Goal: Task Accomplishment & Management: Manage account settings

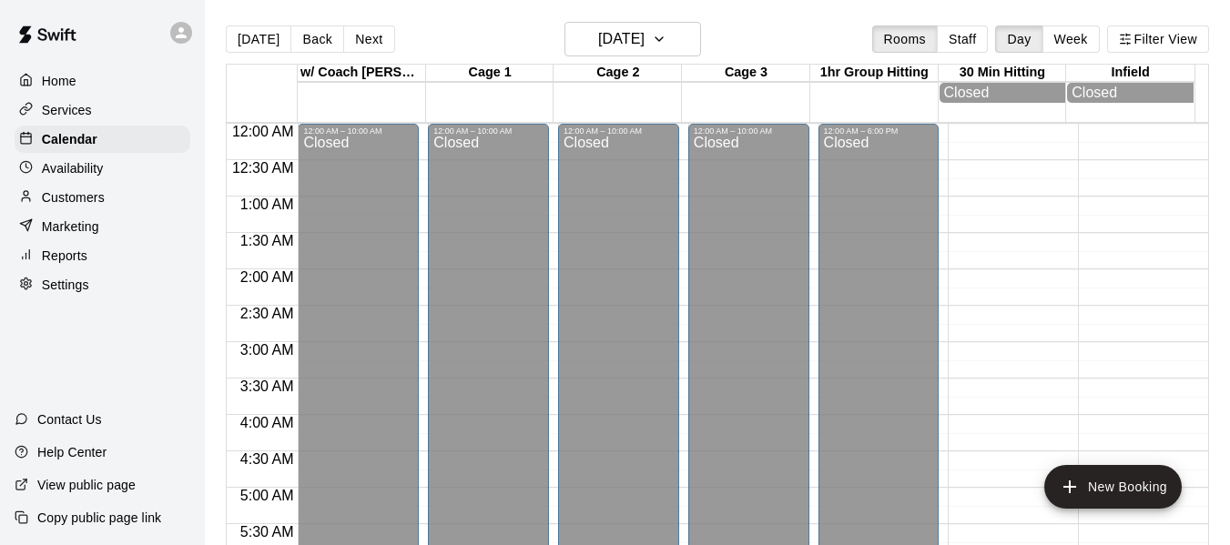
scroll to position [1125, 0]
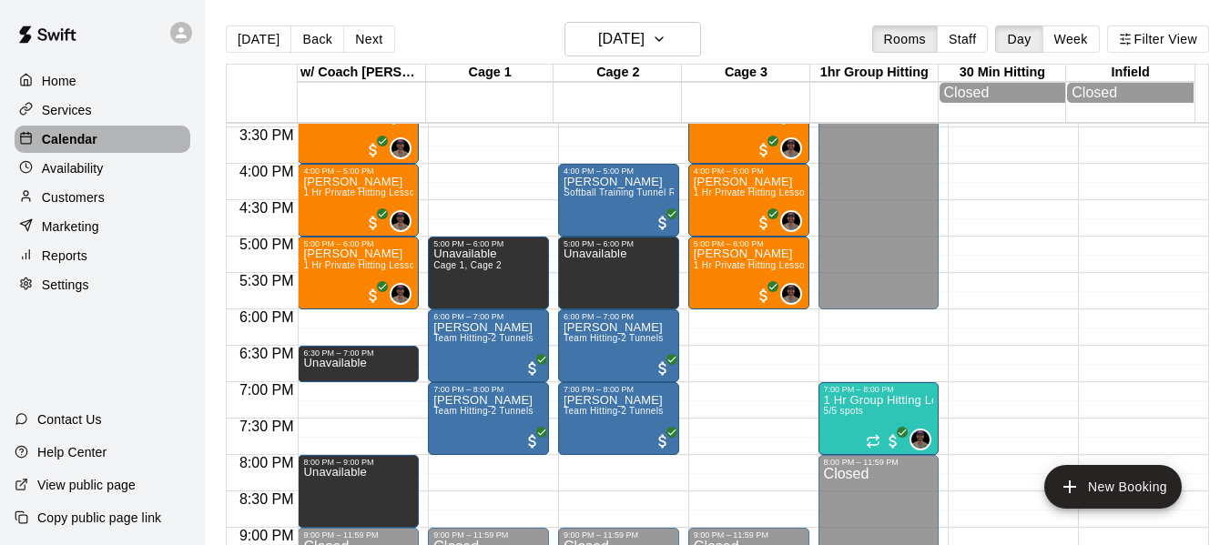
click at [66, 140] on p "Calendar" at bounding box center [70, 139] width 56 height 18
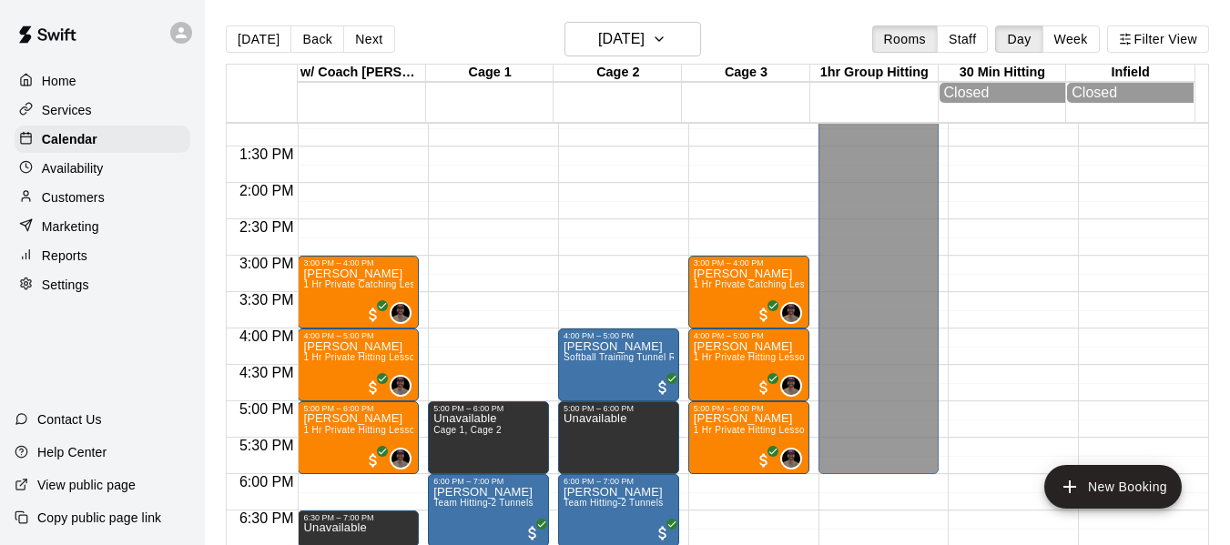
scroll to position [913, 0]
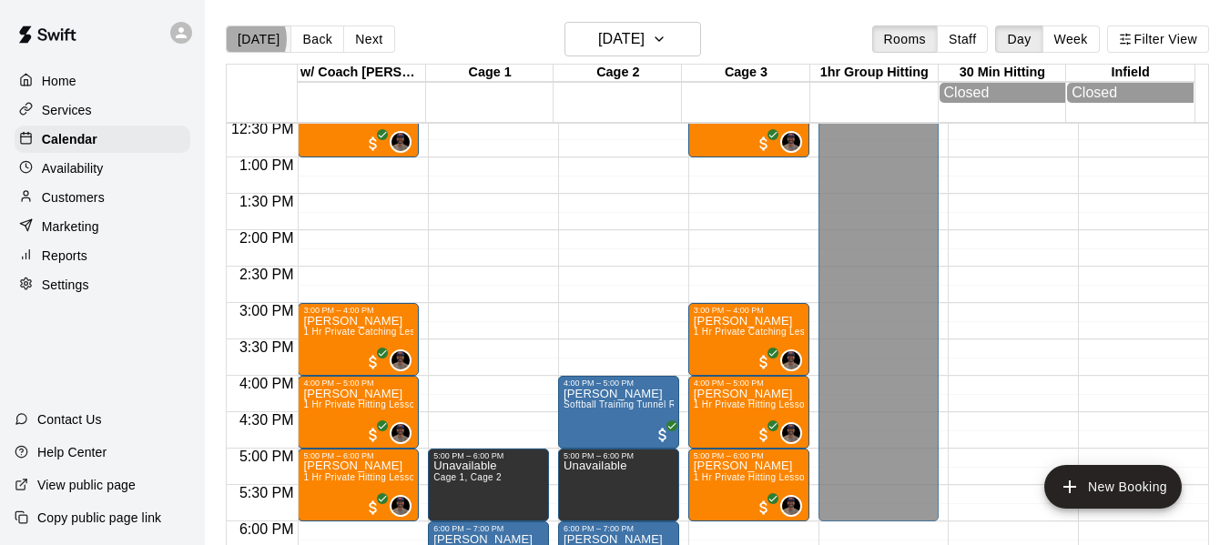
click at [241, 39] on button "[DATE]" at bounding box center [259, 38] width 66 height 27
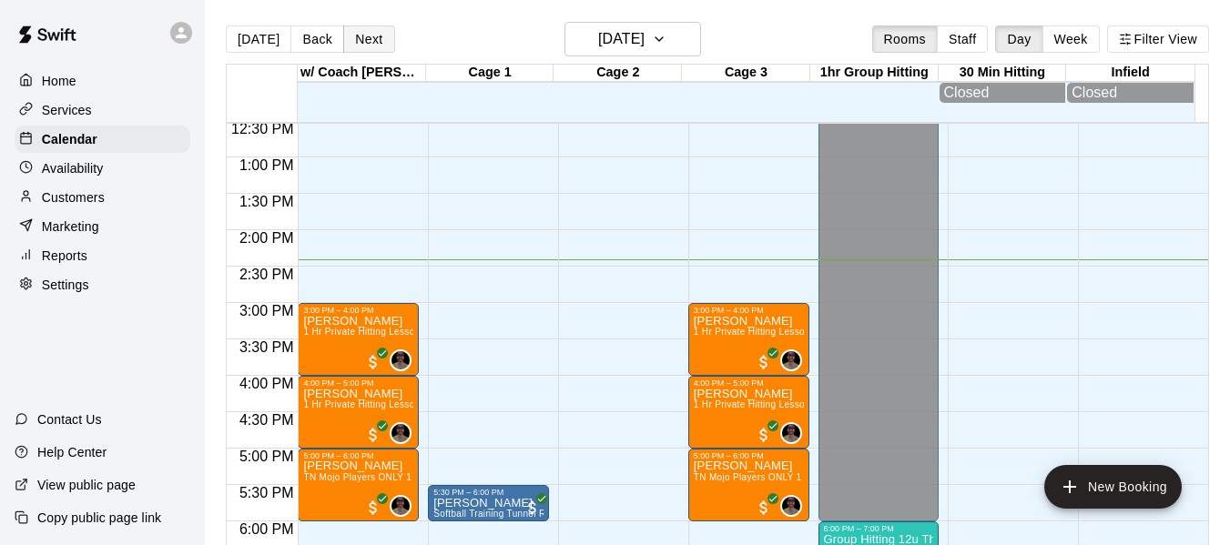
click at [359, 42] on button "Next" at bounding box center [368, 38] width 51 height 27
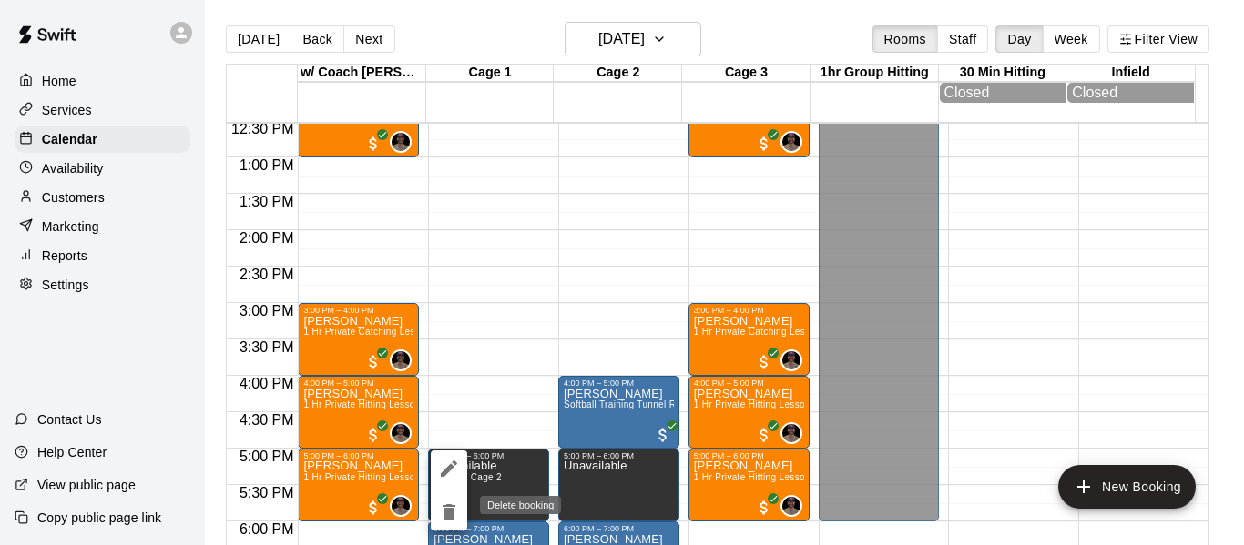
click at [444, 511] on icon "delete" at bounding box center [449, 512] width 13 height 16
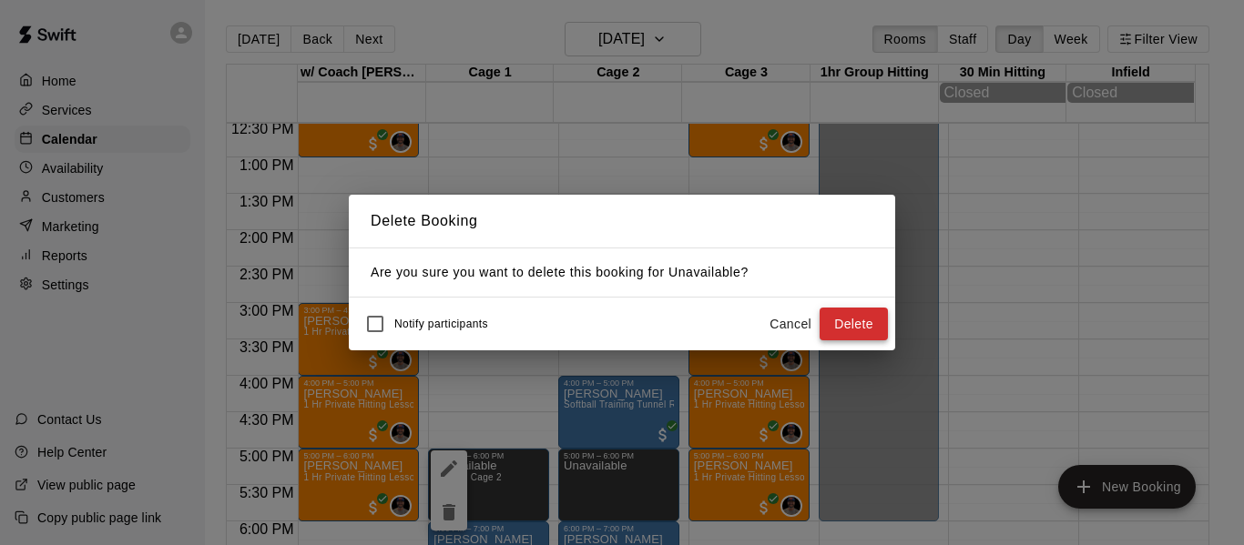
click at [863, 331] on button "Delete" at bounding box center [853, 325] width 68 height 34
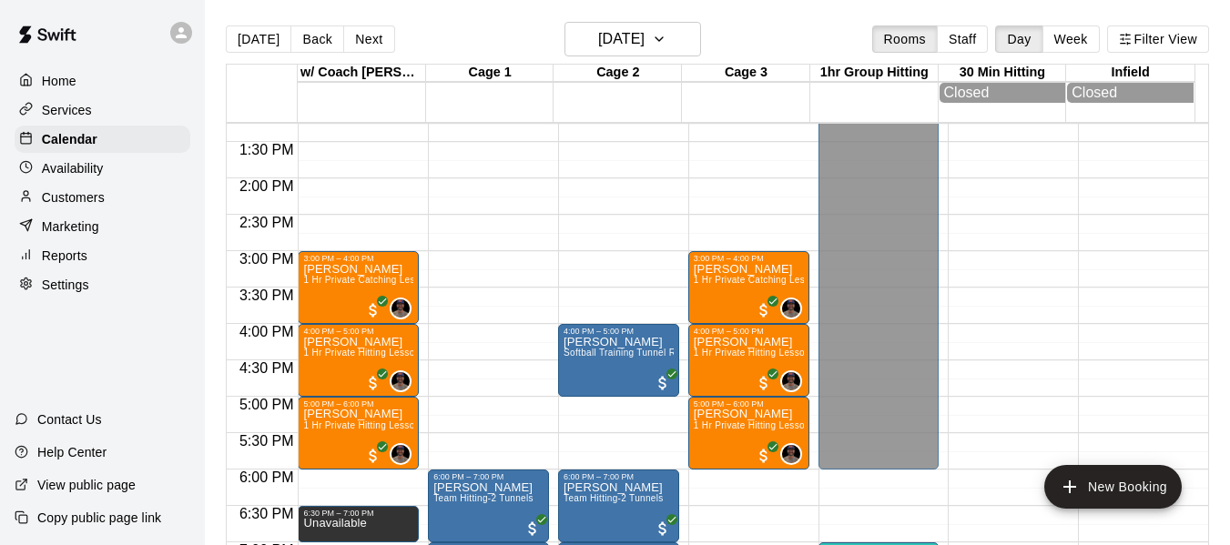
scroll to position [1125, 0]
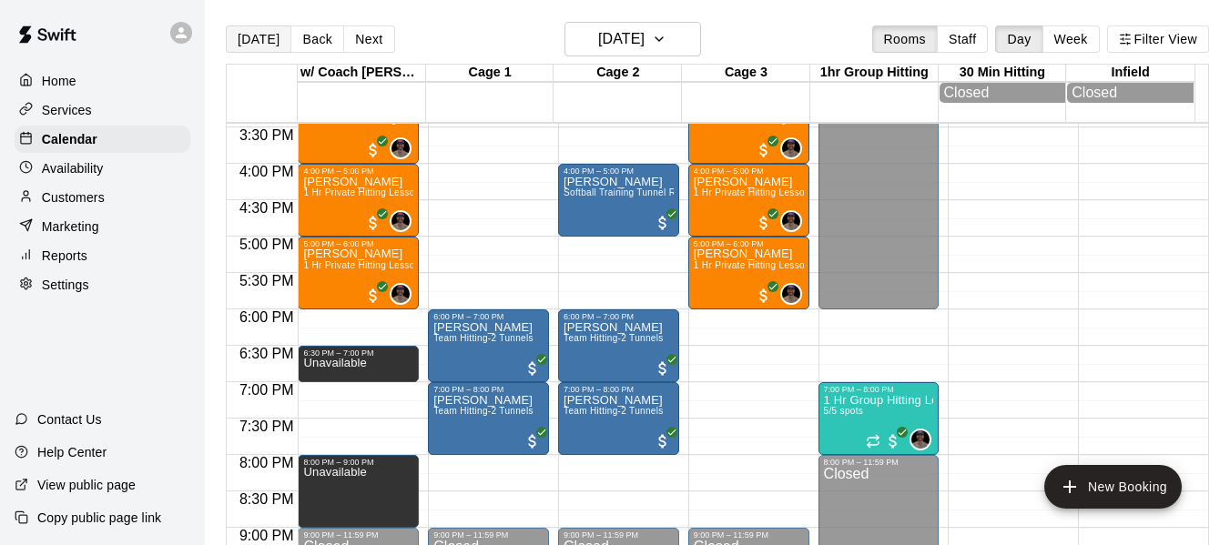
click at [262, 39] on button "[DATE]" at bounding box center [259, 38] width 66 height 27
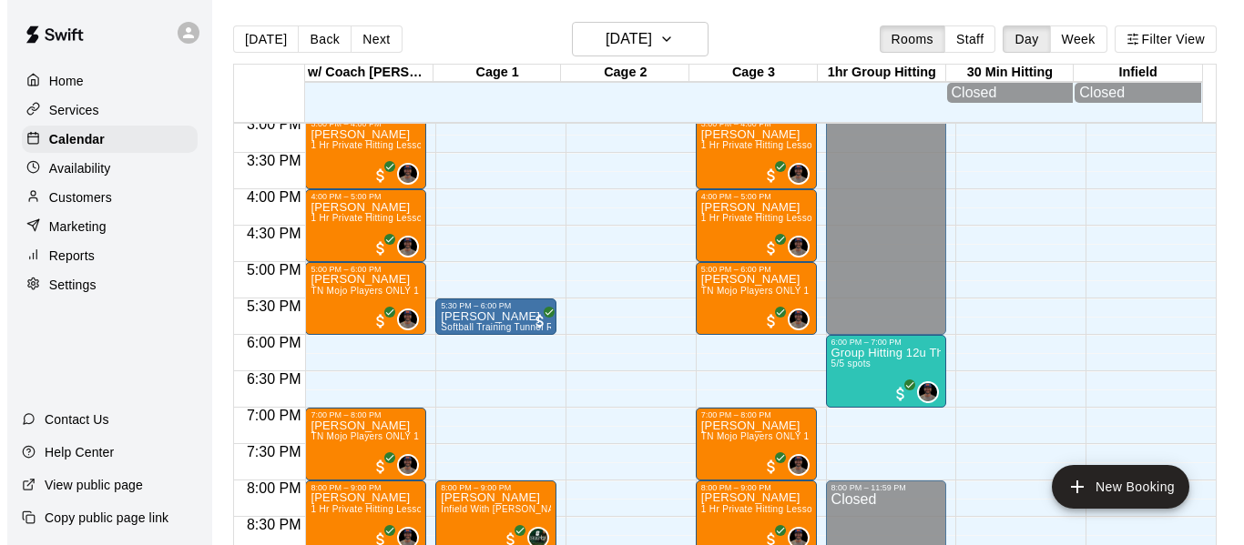
scroll to position [1155, 0]
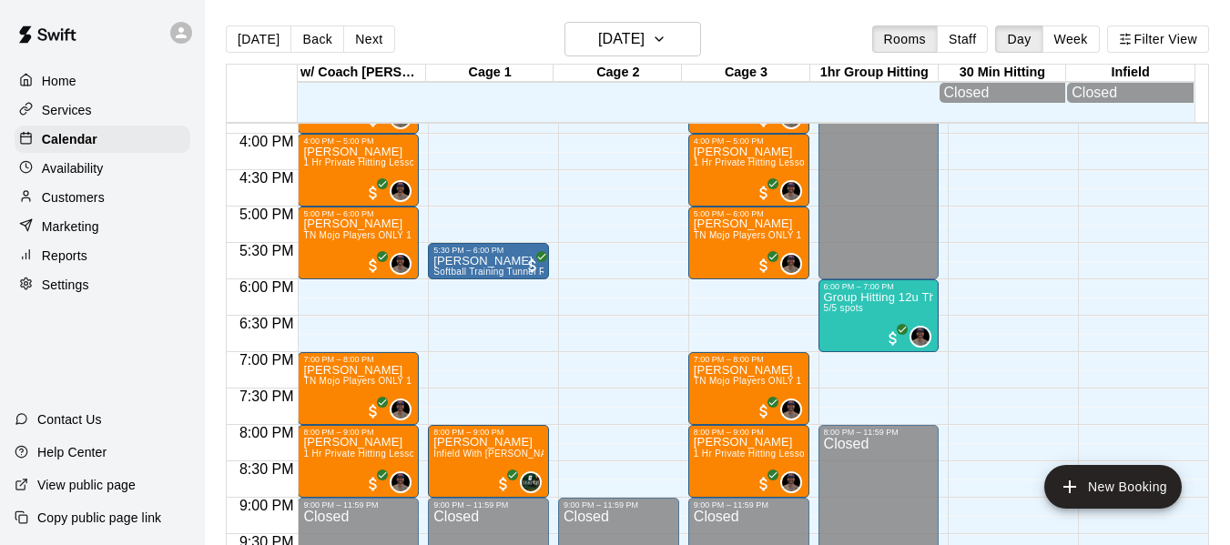
drag, startPoint x: 95, startPoint y: 204, endPoint x: 130, endPoint y: 178, distance: 43.7
click at [95, 204] on p "Customers" at bounding box center [73, 197] width 63 height 18
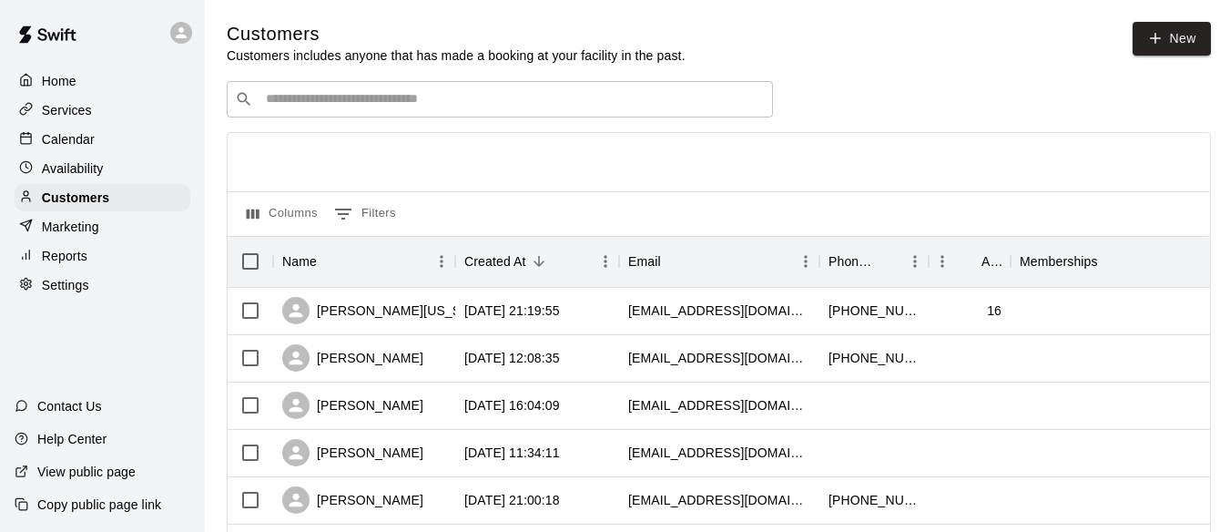
click at [470, 102] on input "Search customers by name or email" at bounding box center [512, 99] width 504 height 18
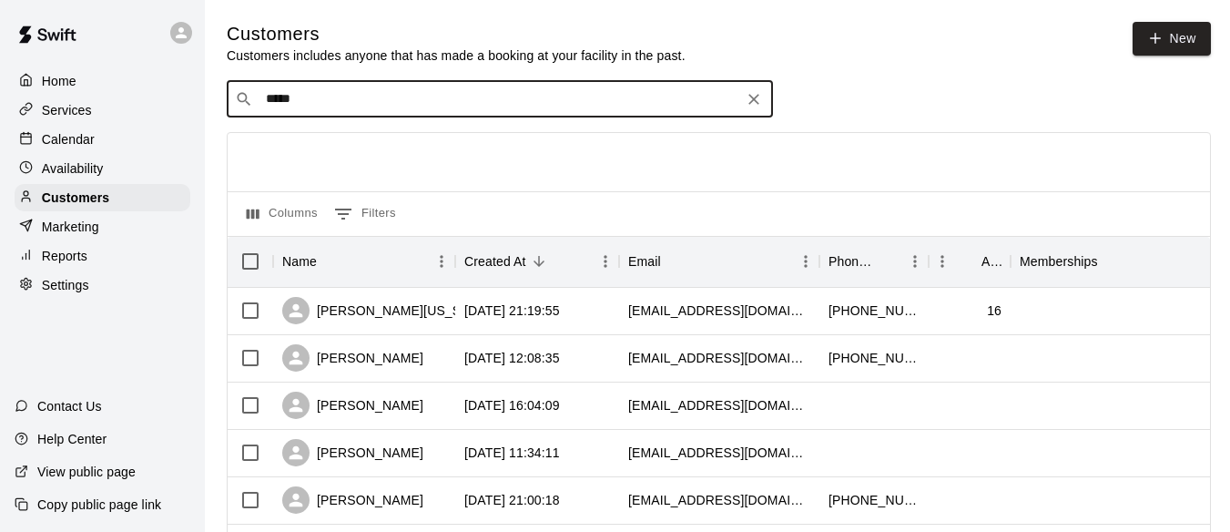
type input "******"
click at [378, 144] on div "[PERSON_NAME]" at bounding box center [376, 139] width 196 height 19
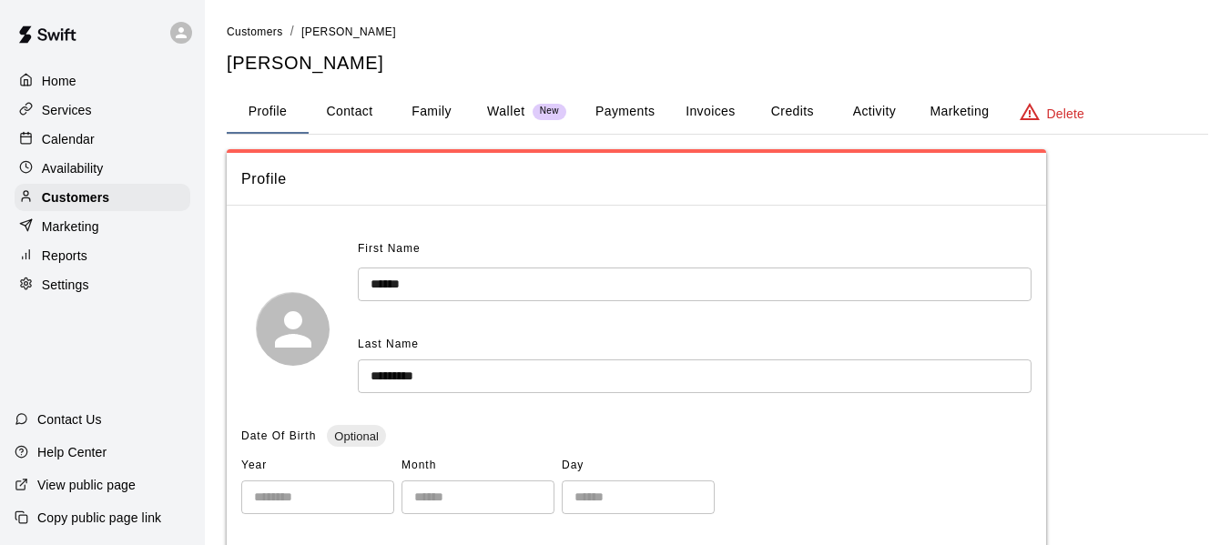
click at [431, 115] on button "Family" at bounding box center [432, 112] width 82 height 44
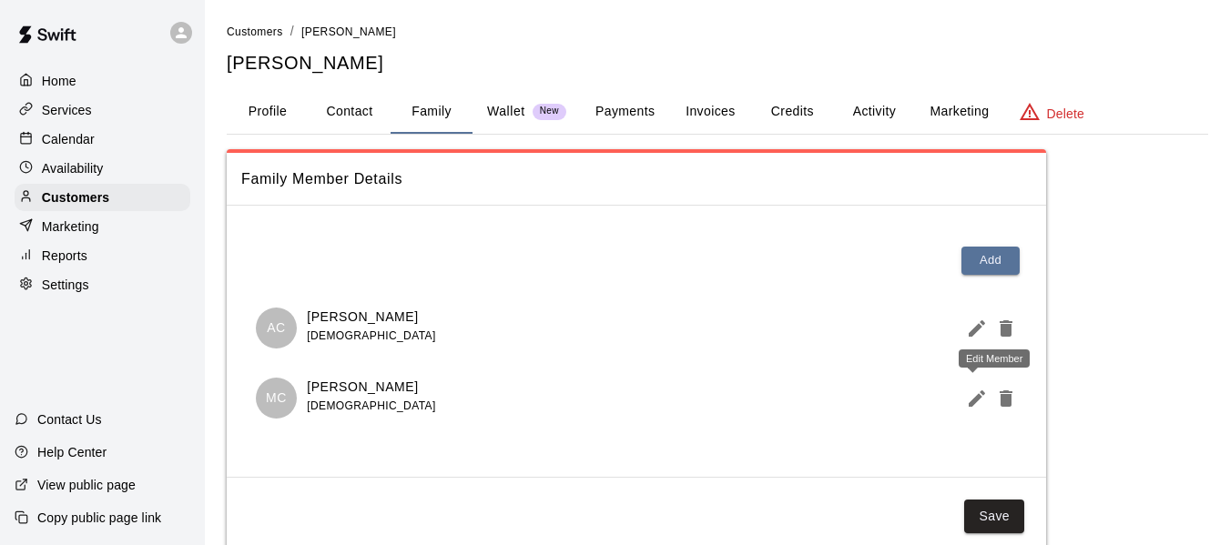
click at [971, 402] on icon "Edit Member" at bounding box center [977, 399] width 16 height 16
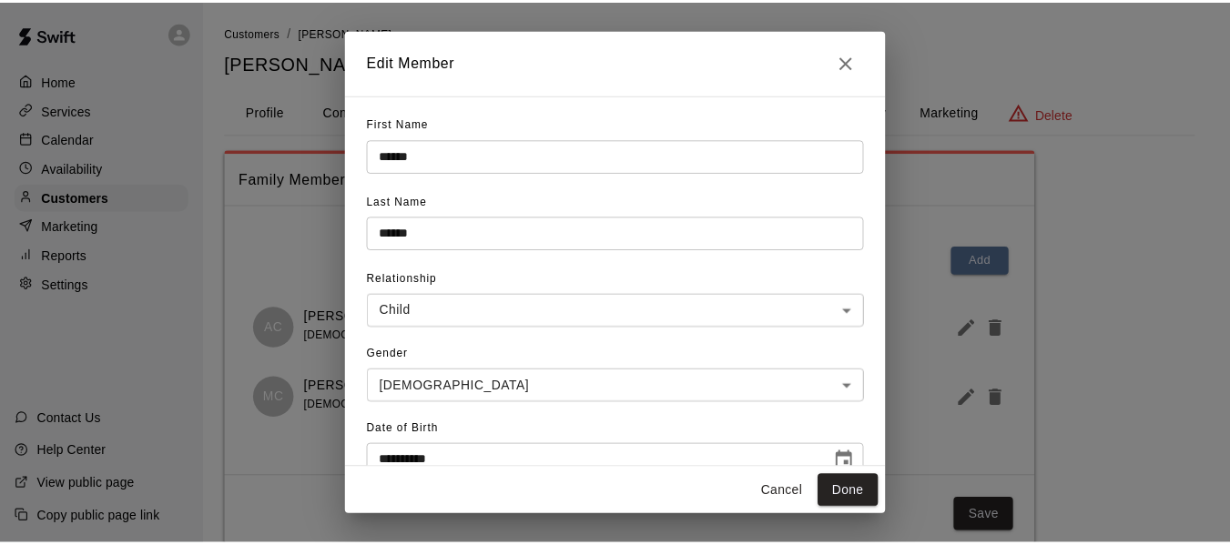
scroll to position [30, 0]
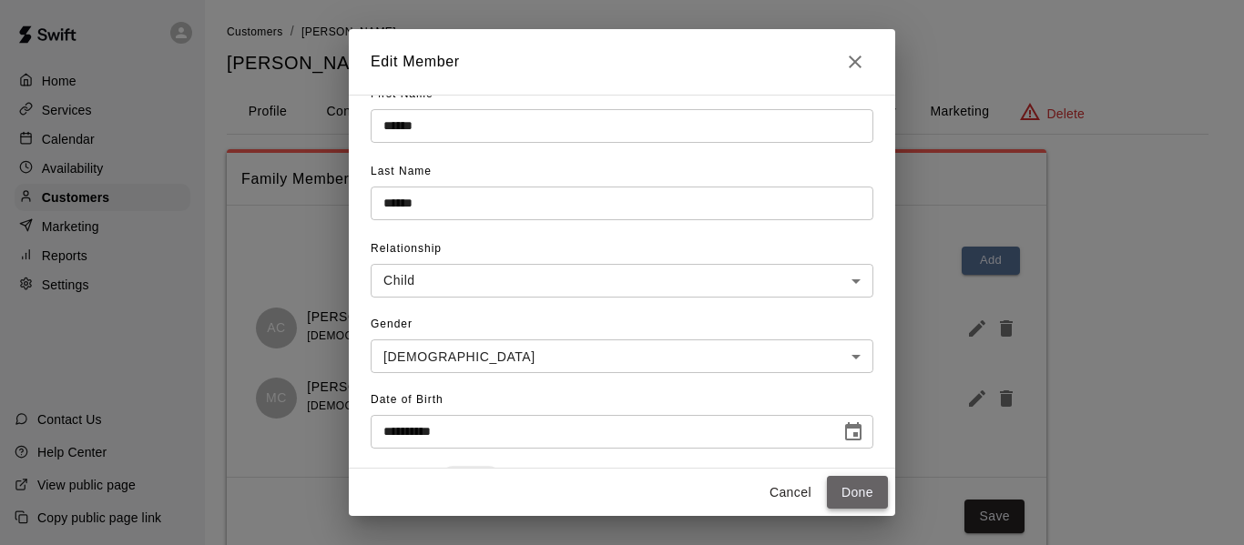
click at [867, 493] on button "Done" at bounding box center [857, 493] width 61 height 34
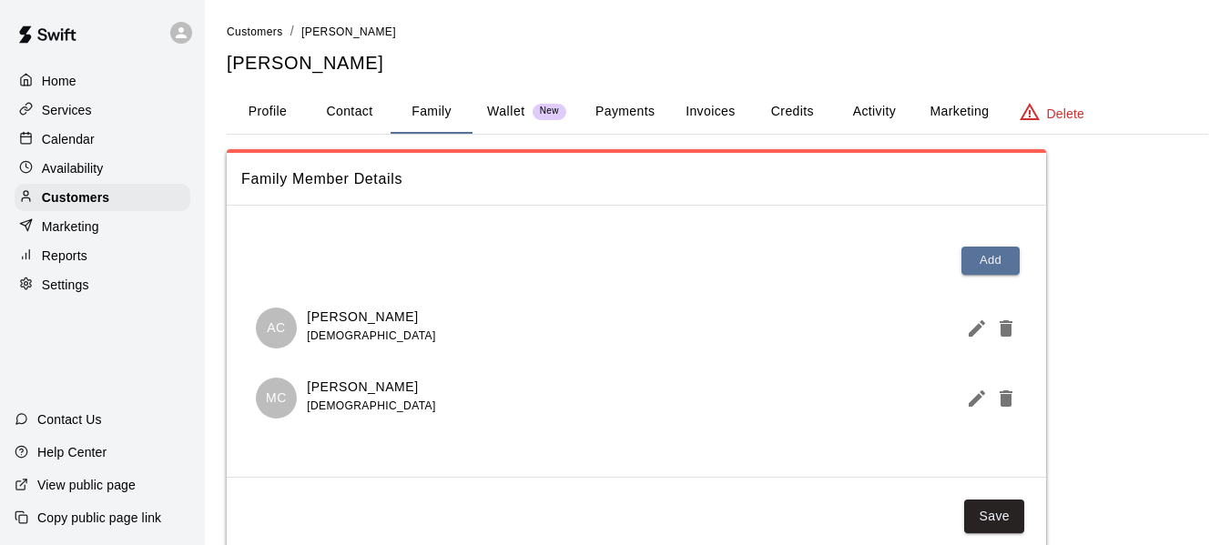
click at [77, 148] on p "Calendar" at bounding box center [68, 139] width 53 height 18
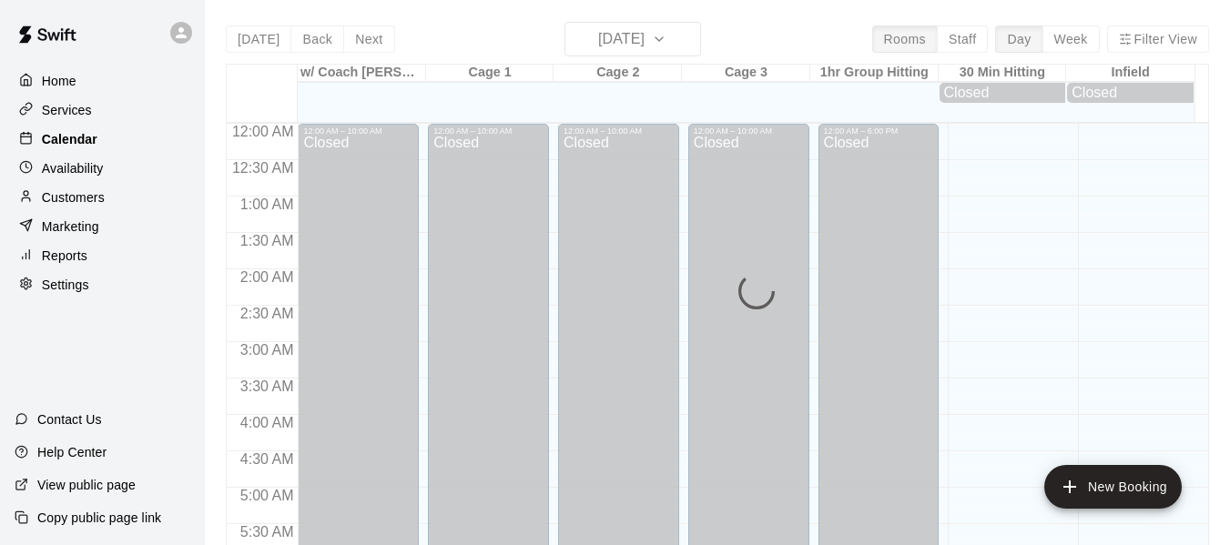
scroll to position [1059, 0]
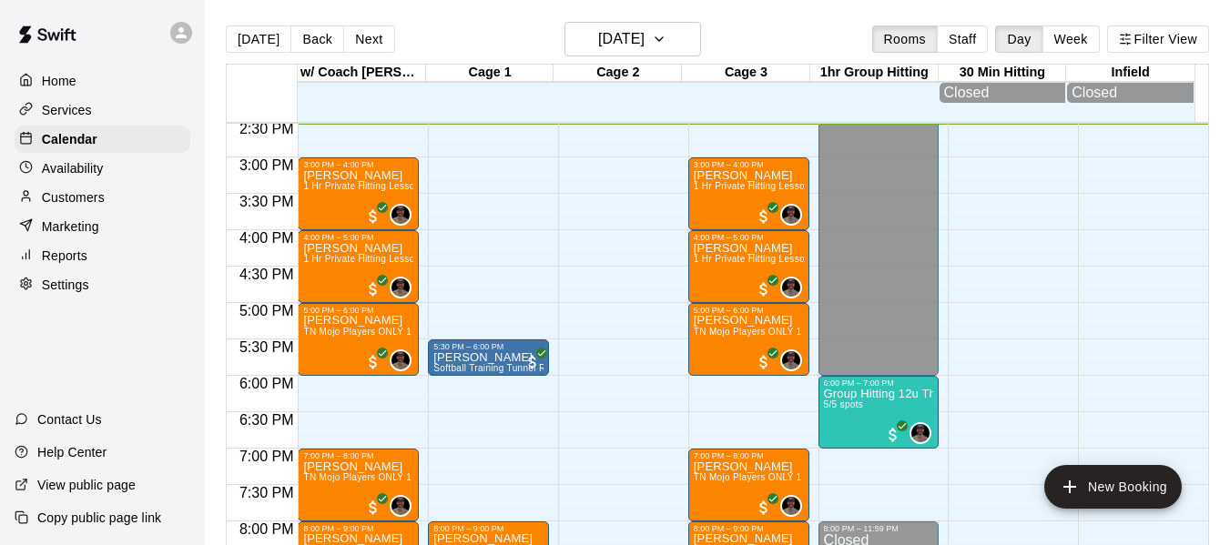
click at [89, 119] on p "Services" at bounding box center [67, 110] width 50 height 18
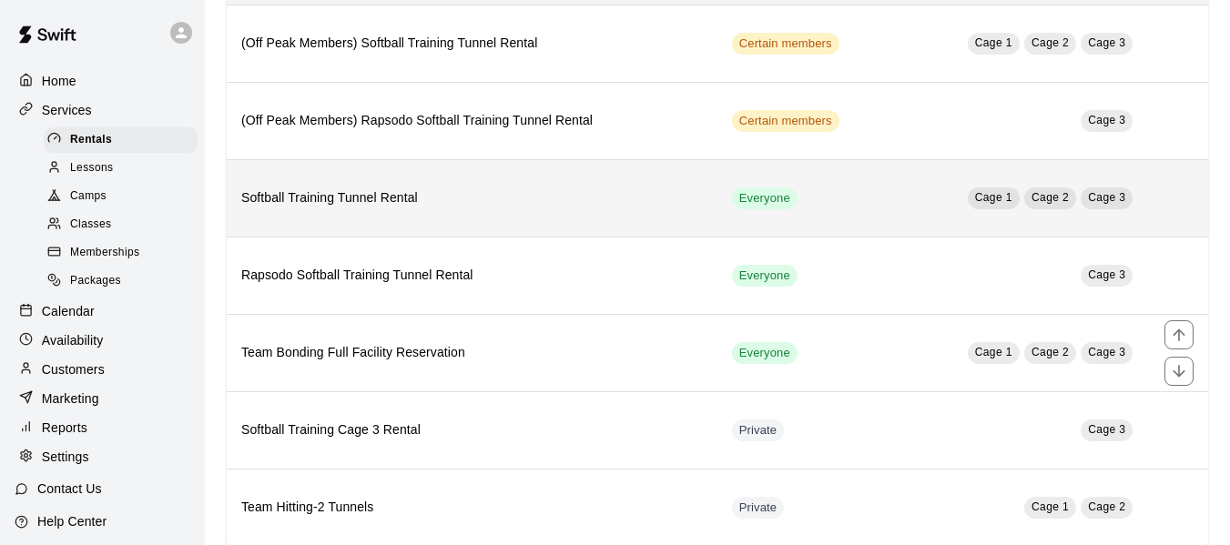
scroll to position [212, 0]
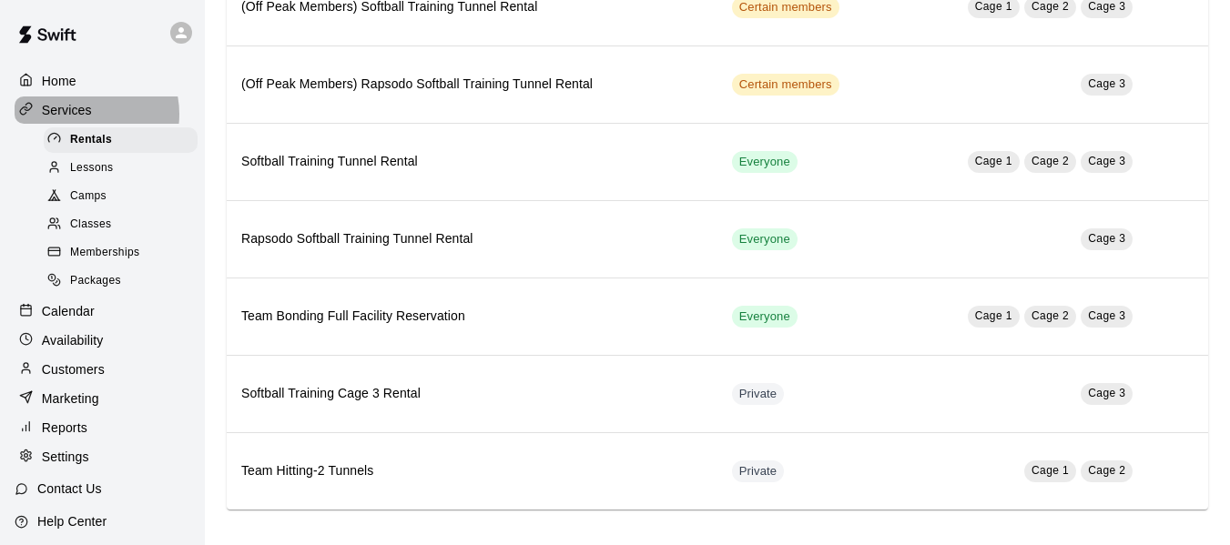
click at [78, 115] on p "Services" at bounding box center [67, 110] width 50 height 18
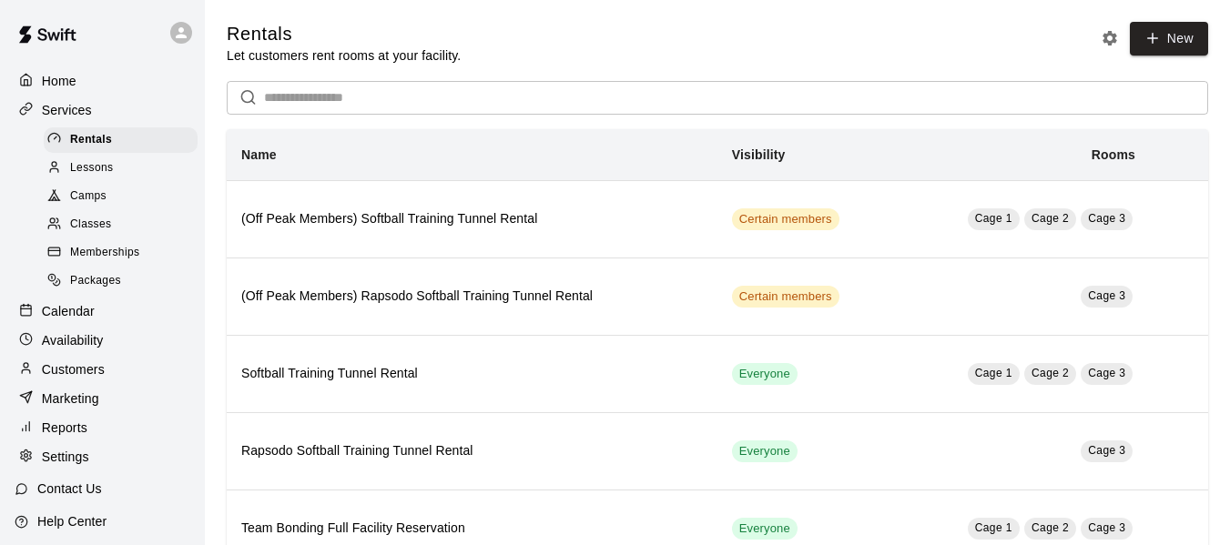
click at [79, 319] on p "Calendar" at bounding box center [68, 311] width 53 height 18
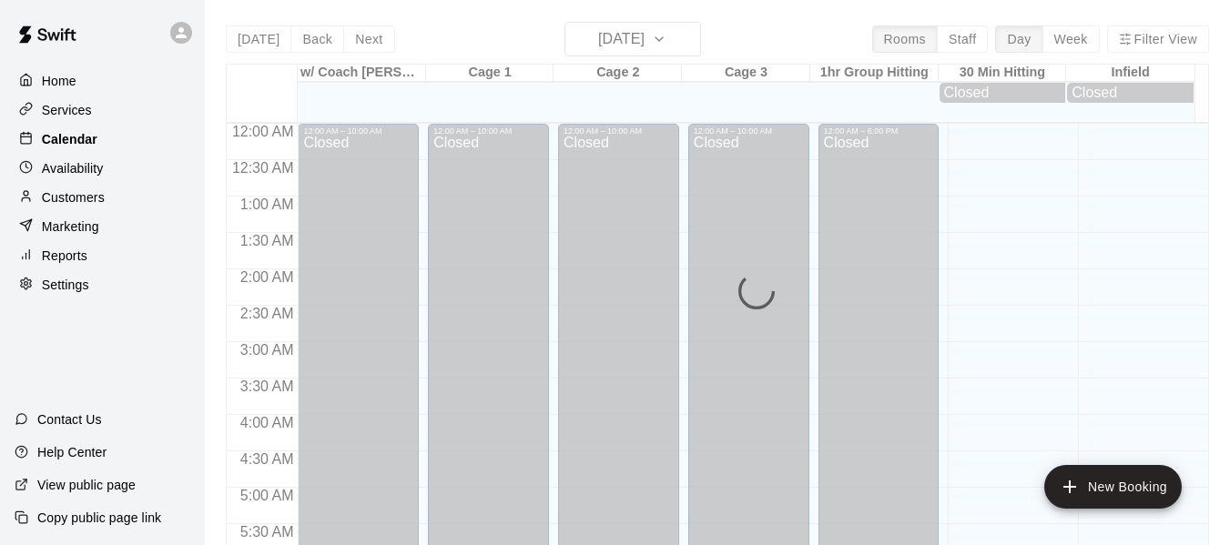
scroll to position [1059, 0]
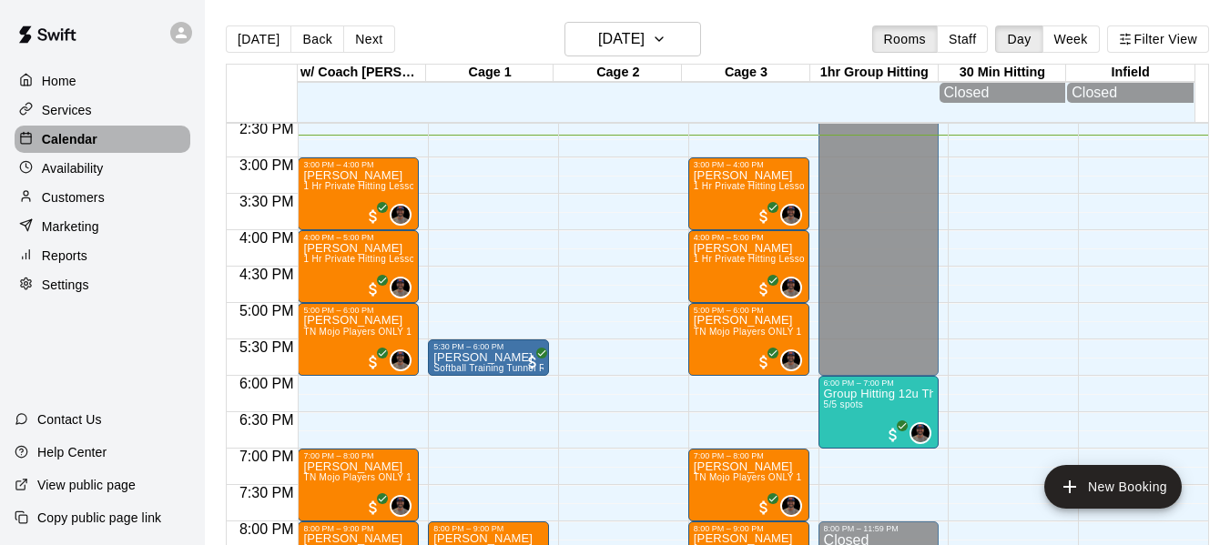
click at [81, 145] on p "Calendar" at bounding box center [70, 139] width 56 height 18
click at [369, 32] on button "Next" at bounding box center [368, 38] width 51 height 27
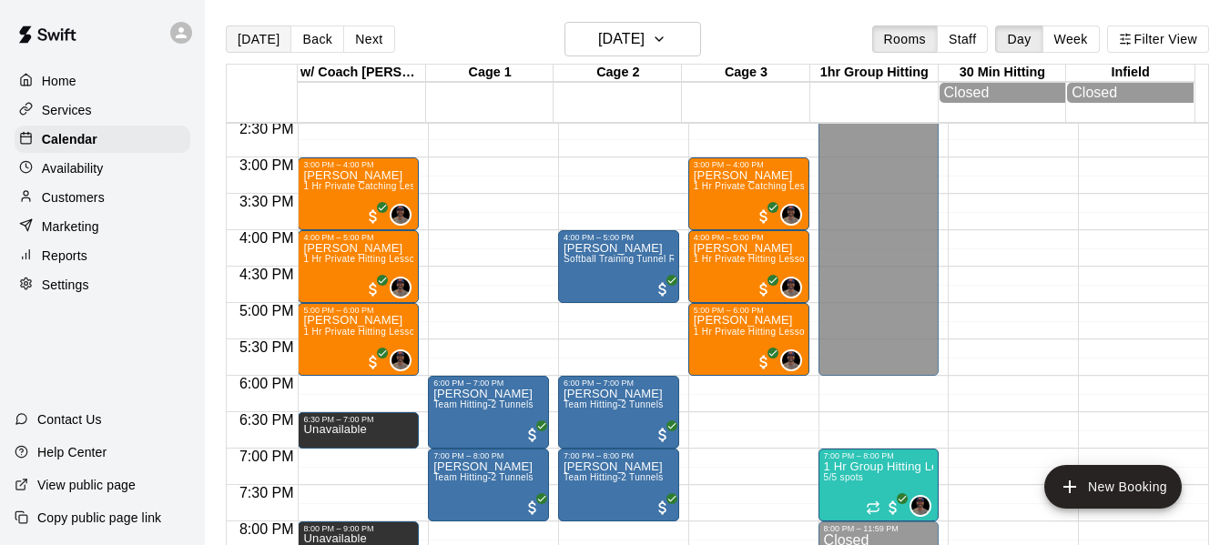
click at [255, 46] on button "[DATE]" at bounding box center [259, 38] width 66 height 27
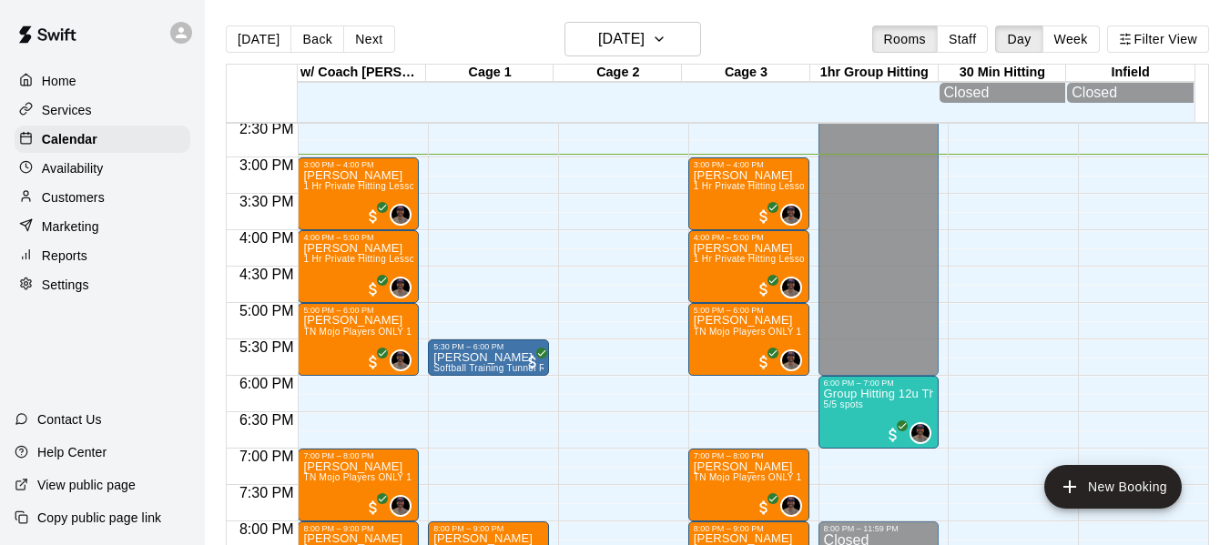
click at [90, 202] on p "Customers" at bounding box center [73, 197] width 63 height 18
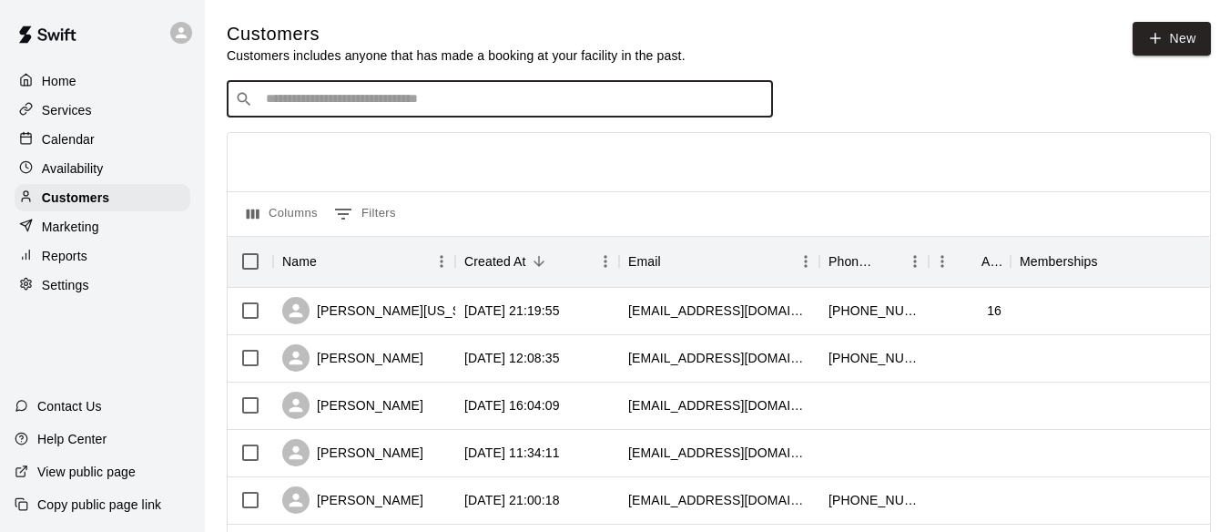
click at [377, 98] on input "Search customers by name or email" at bounding box center [512, 99] width 504 height 18
type input "*******"
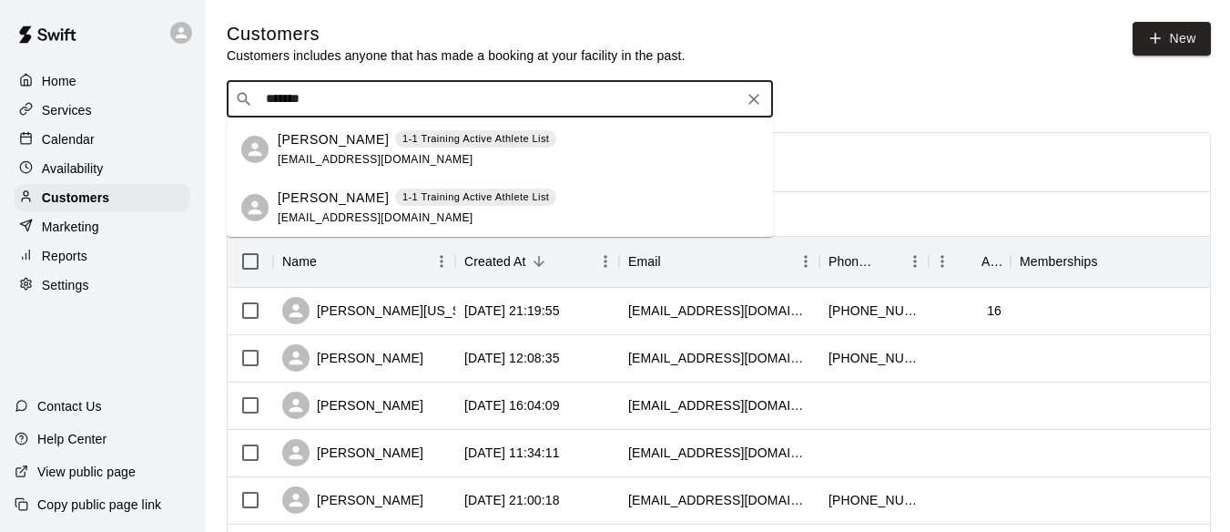
click at [334, 154] on span "[EMAIL_ADDRESS][DOMAIN_NAME]" at bounding box center [376, 159] width 196 height 13
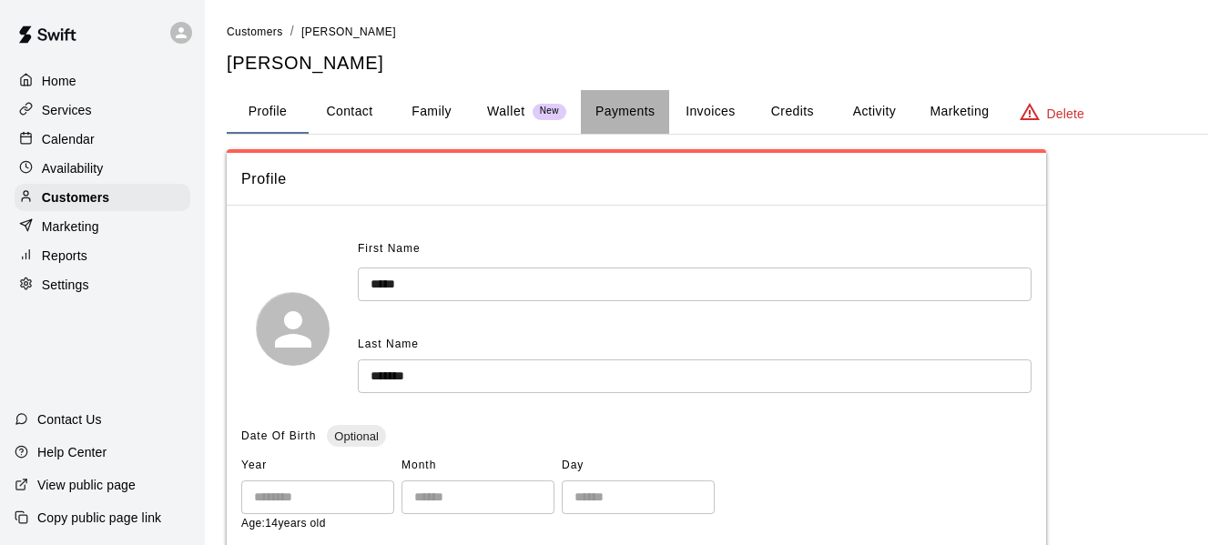
click at [615, 106] on button "Payments" at bounding box center [625, 112] width 88 height 44
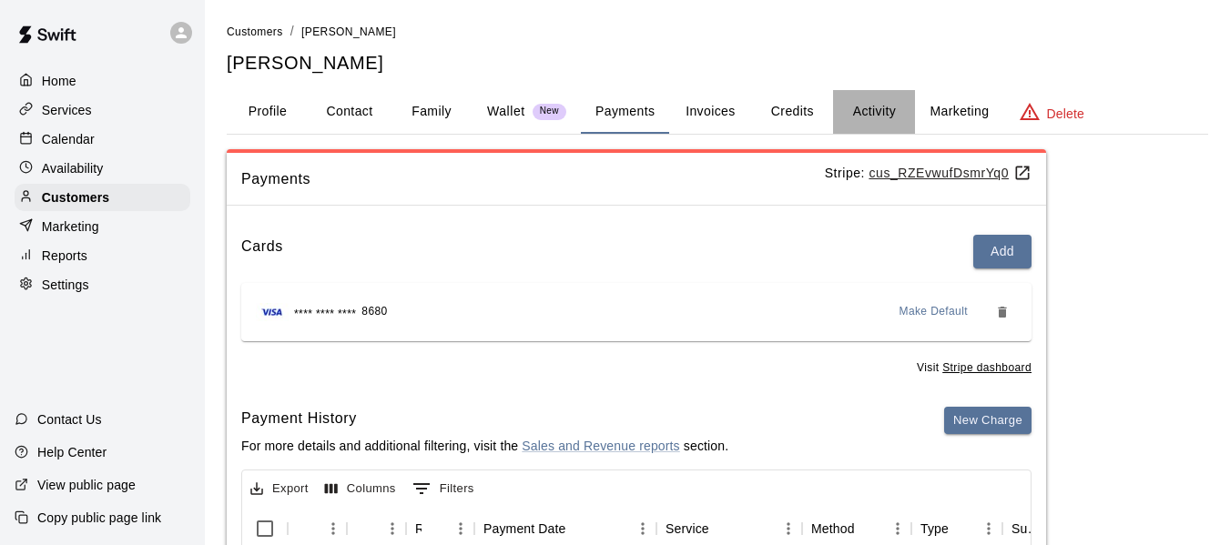
click at [885, 114] on button "Activity" at bounding box center [874, 112] width 82 height 44
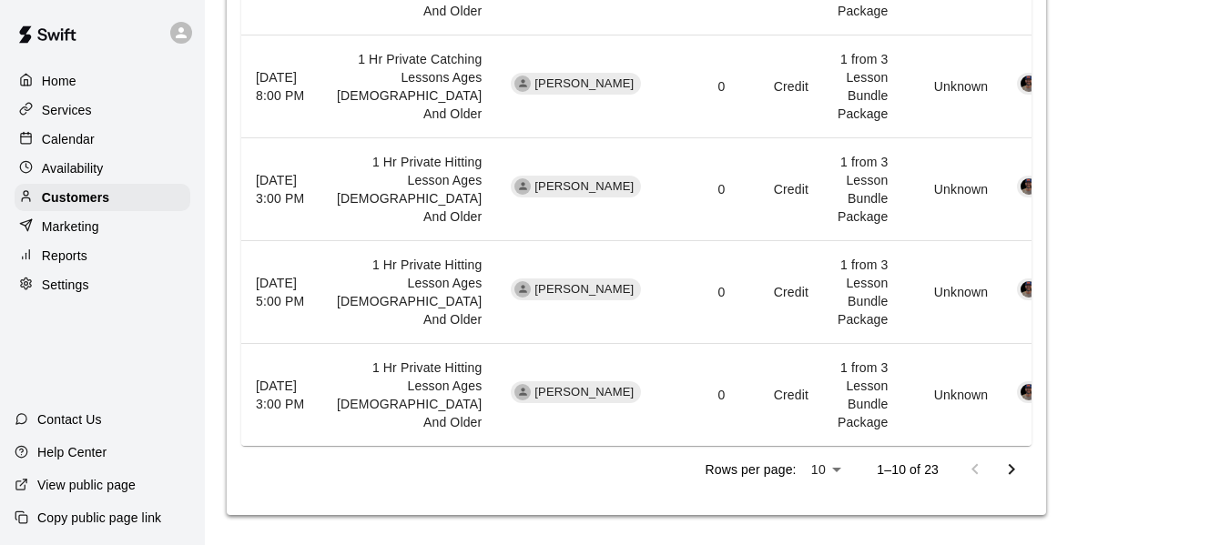
scroll to position [1700, 0]
click at [81, 139] on p "Calendar" at bounding box center [68, 139] width 53 height 18
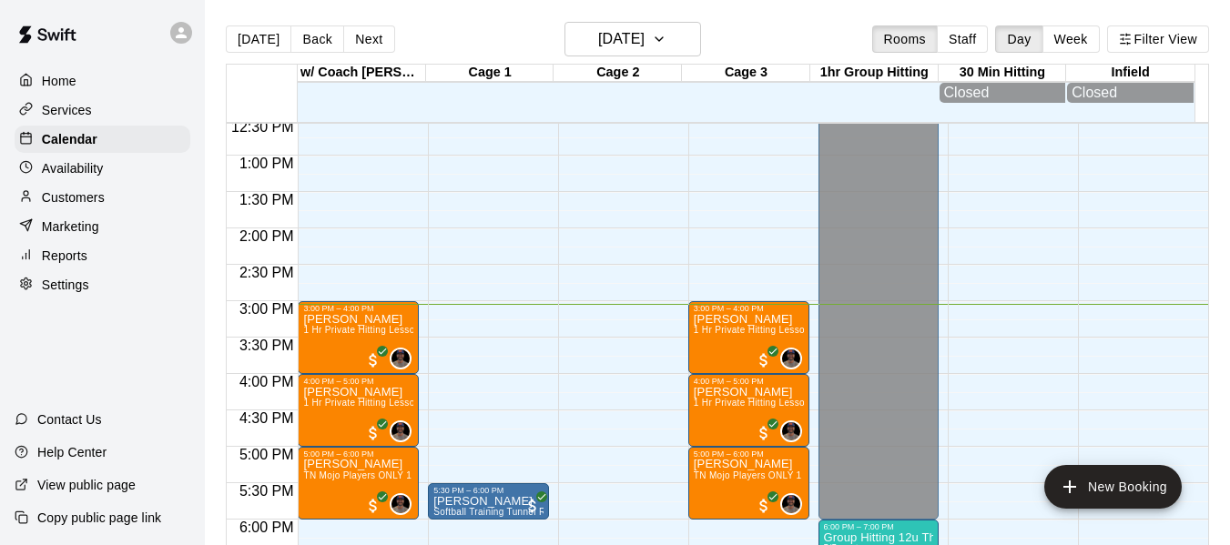
scroll to position [913, 0]
